Goal: Find specific page/section: Find specific page/section

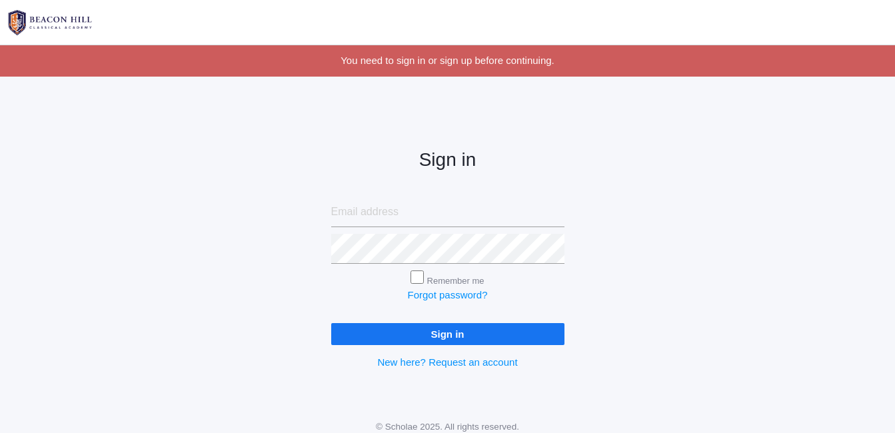
type input "melodyhillfarm@aol.com"
click at [475, 333] on input "Sign in" at bounding box center [447, 334] width 233 height 22
click at [418, 326] on input "Sign in" at bounding box center [447, 334] width 233 height 22
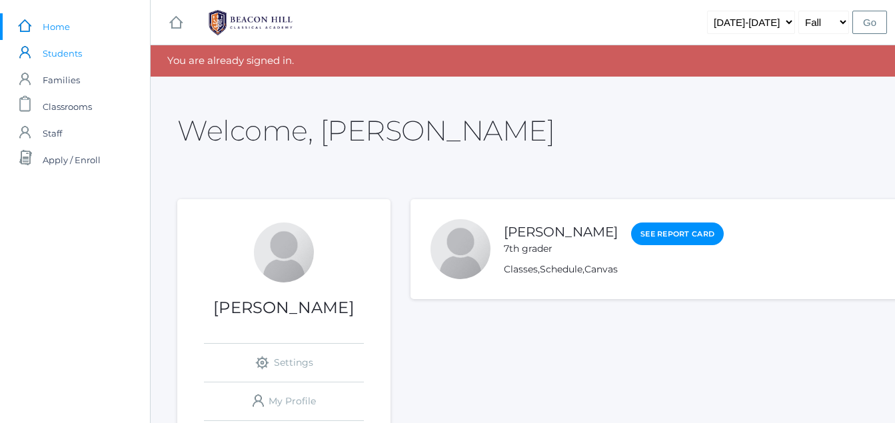
click at [43, 57] on span "Students" at bounding box center [62, 53] width 39 height 27
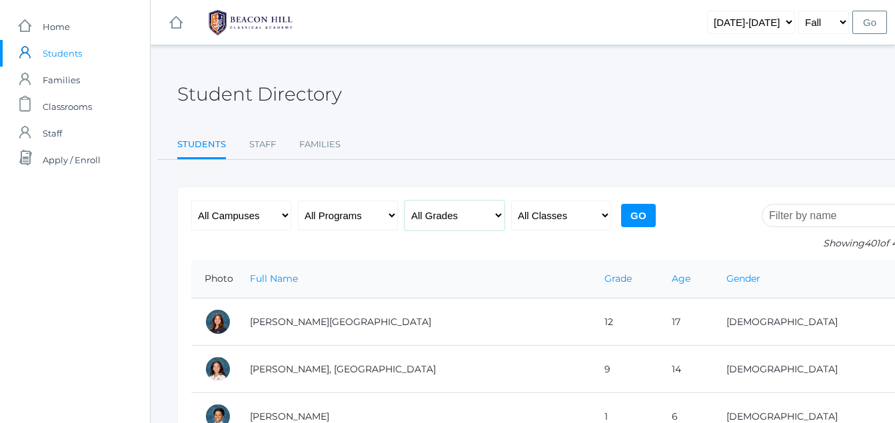
click at [439, 217] on select "All Grades Grammar - Kindergarten - 1st Grade - 2nd Grade - 3rd Grade - 4th Gra…" at bounding box center [454, 216] width 100 height 30
select select "7"
click at [404, 201] on select "All Grades Grammar - Kindergarten - 1st Grade - 2nd Grade - 3rd Grade - 4th Gra…" at bounding box center [454, 216] width 100 height 30
click at [636, 215] on input "Go" at bounding box center [638, 215] width 35 height 23
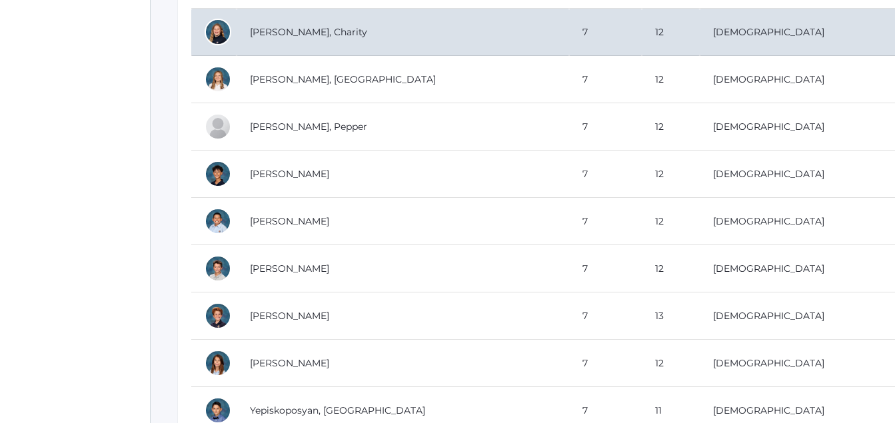
scroll to position [1520, 0]
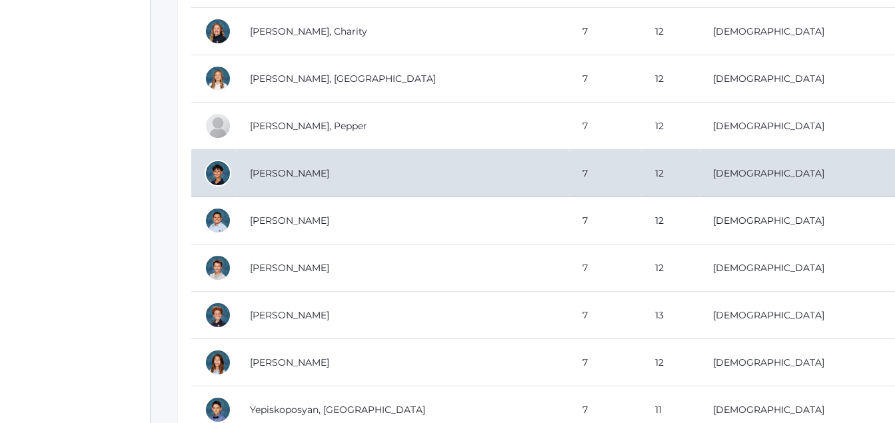
click at [542, 181] on td "[PERSON_NAME]" at bounding box center [403, 173] width 332 height 47
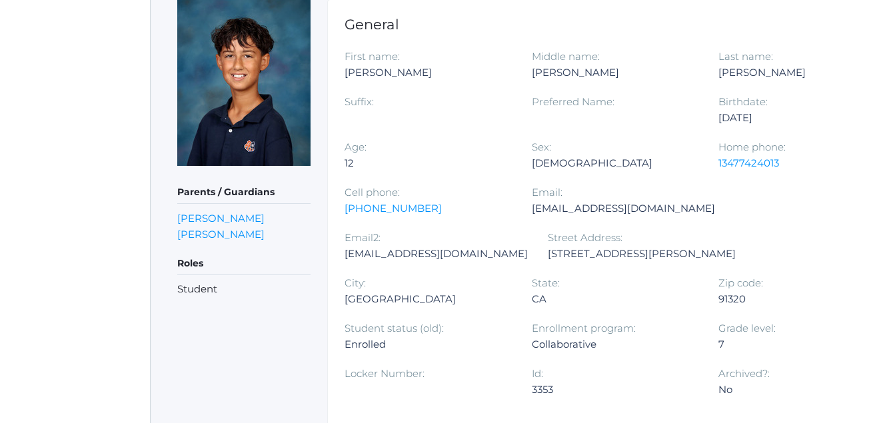
scroll to position [188, 0]
